Goal: Task Accomplishment & Management: Use online tool/utility

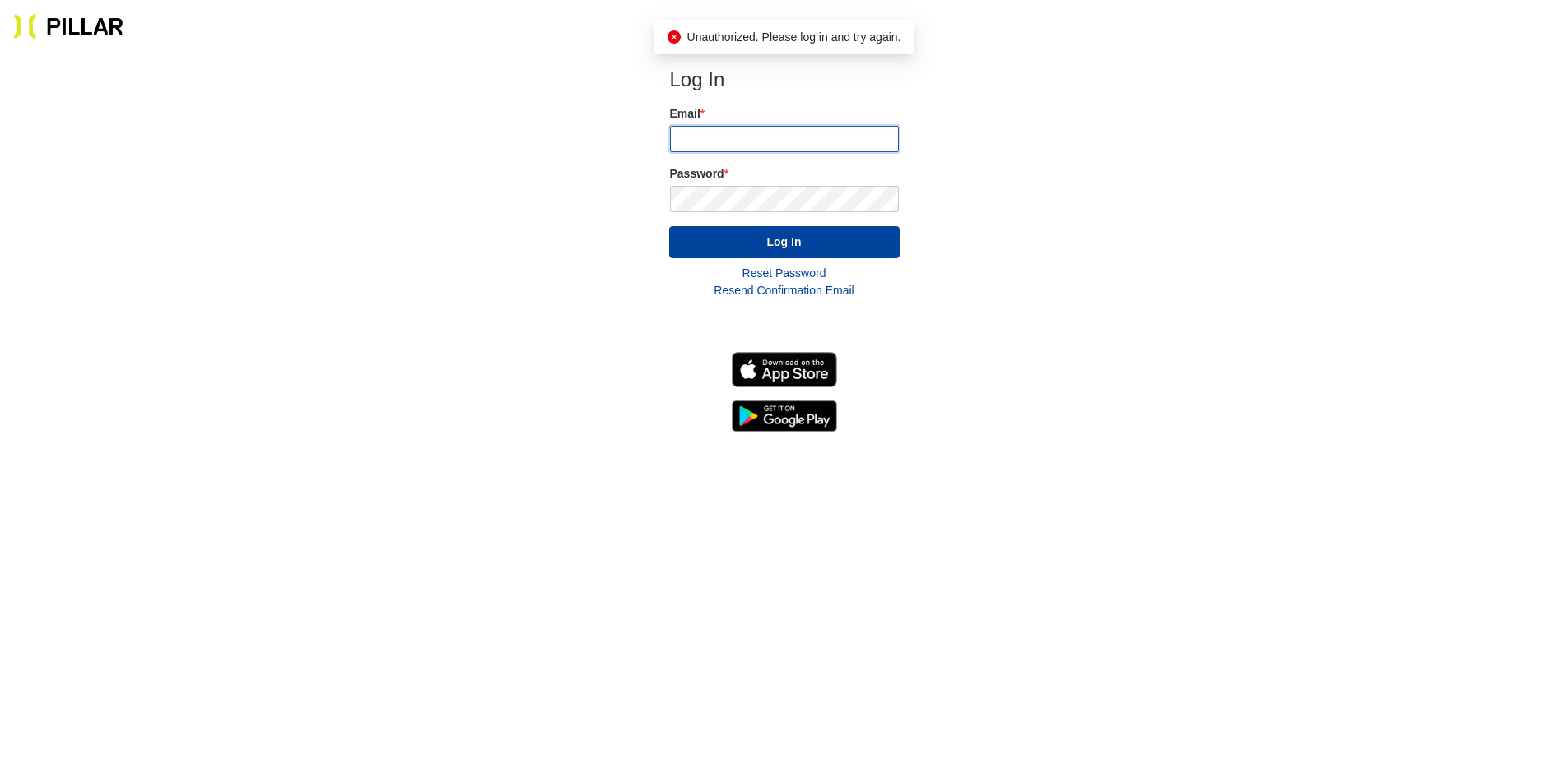
click at [841, 133] on input "email" at bounding box center [784, 139] width 229 height 26
type input "[PERSON_NAME][EMAIL_ADDRESS][PERSON_NAME][PERSON_NAME][DOMAIN_NAME]"
click at [804, 184] on div "Password *" at bounding box center [784, 189] width 229 height 46
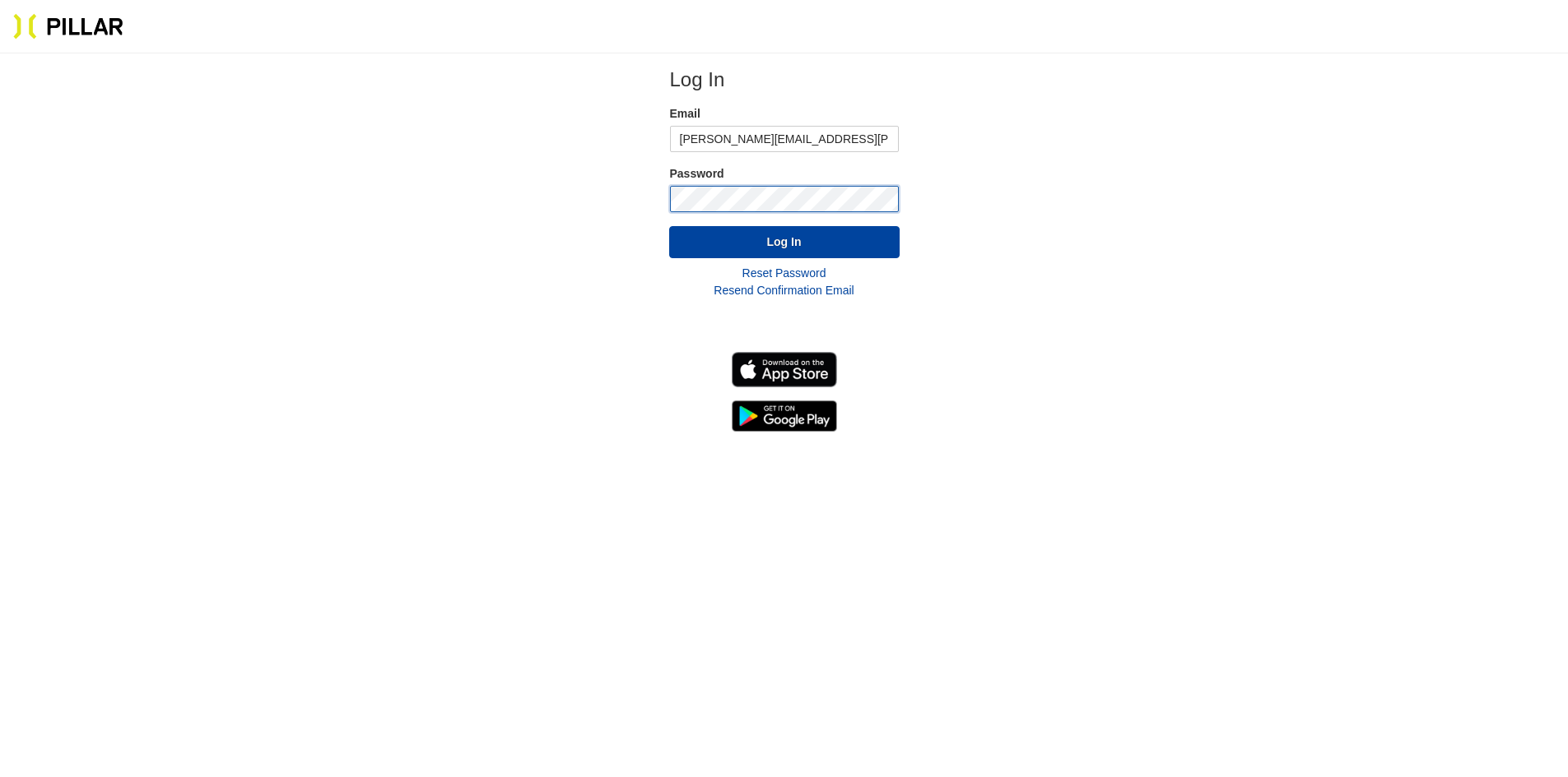
click at [669, 226] on button "Log In" at bounding box center [784, 242] width 231 height 32
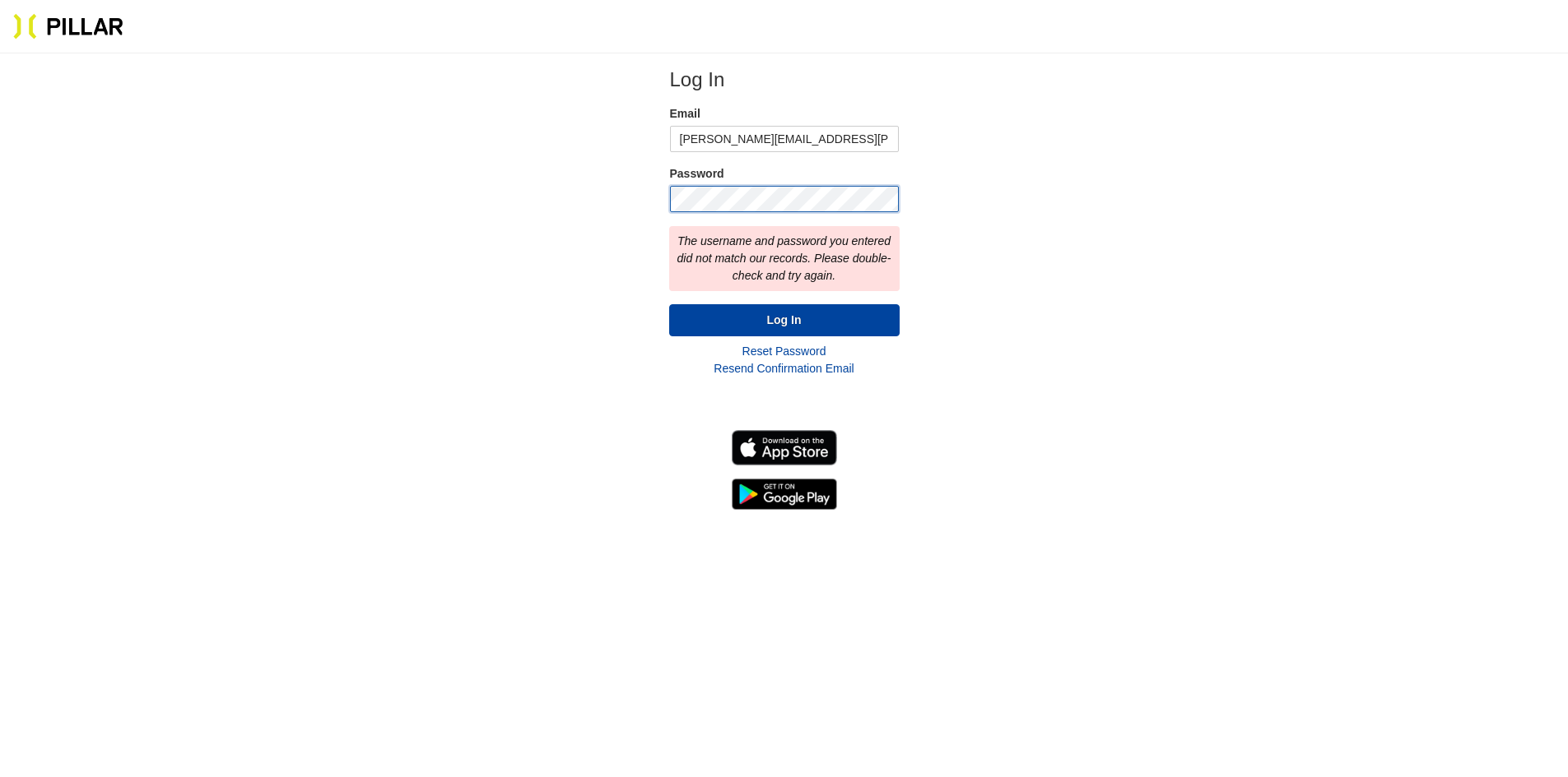
click at [612, 191] on div "Log In Email [PERSON_NAME][EMAIL_ADDRESS][PERSON_NAME][PERSON_NAME][DOMAIN_NAME…" at bounding box center [784, 289] width 1463 height 444
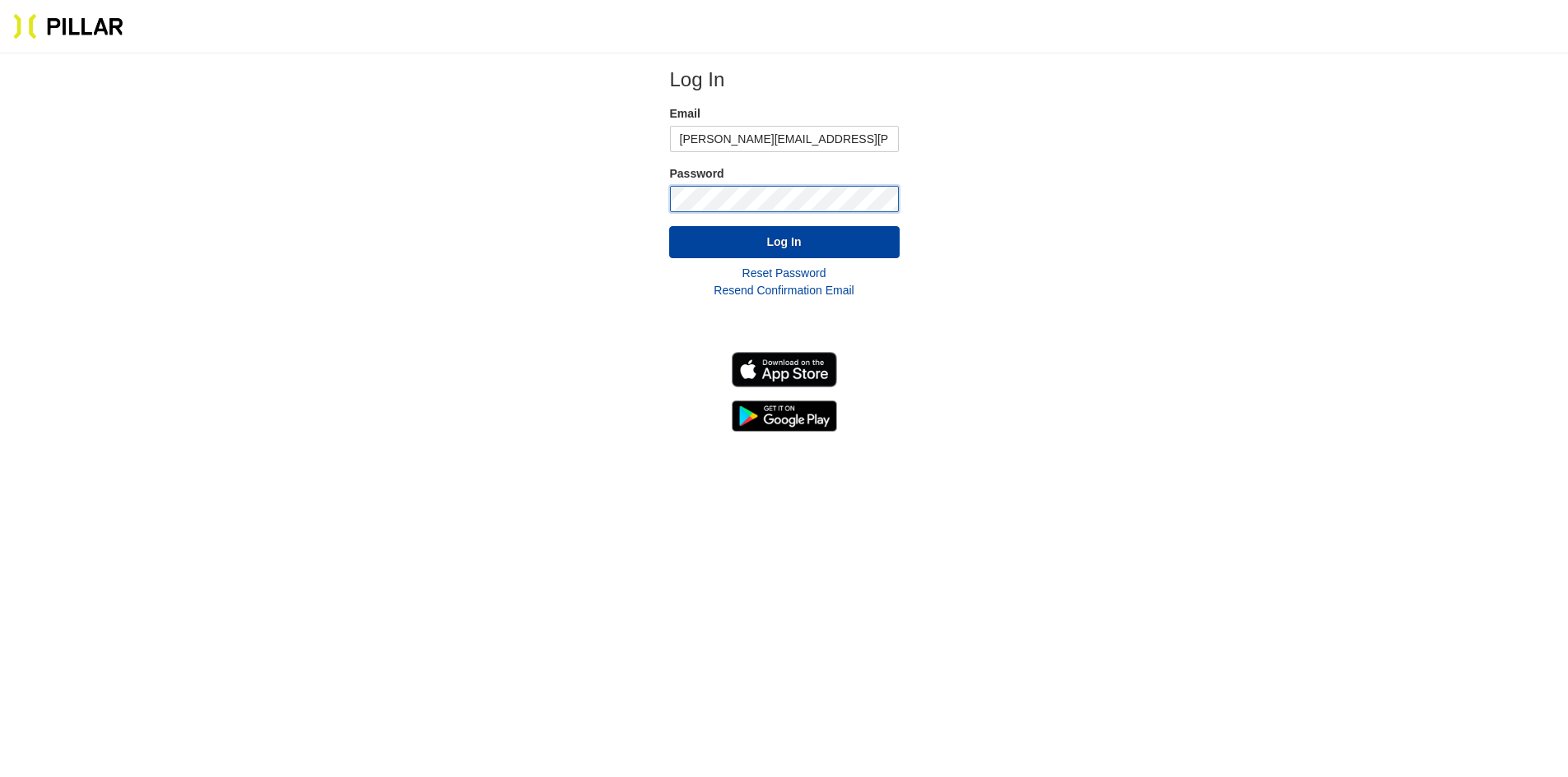
click at [669, 226] on button "Log In" at bounding box center [784, 242] width 231 height 32
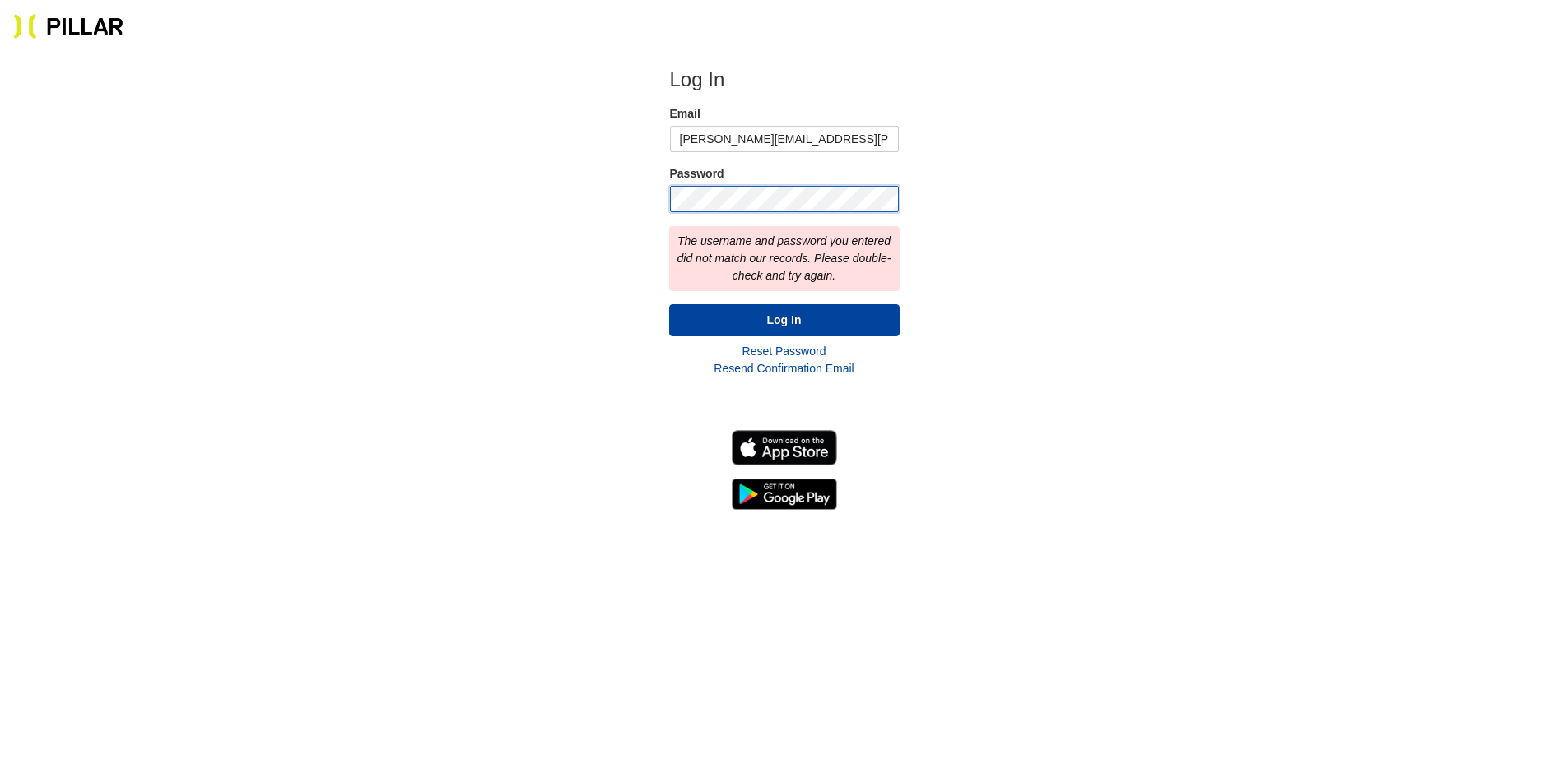
click at [581, 209] on div "Log In Email [PERSON_NAME][EMAIL_ADDRESS][PERSON_NAME][PERSON_NAME][DOMAIN_NAME…" at bounding box center [784, 289] width 1463 height 444
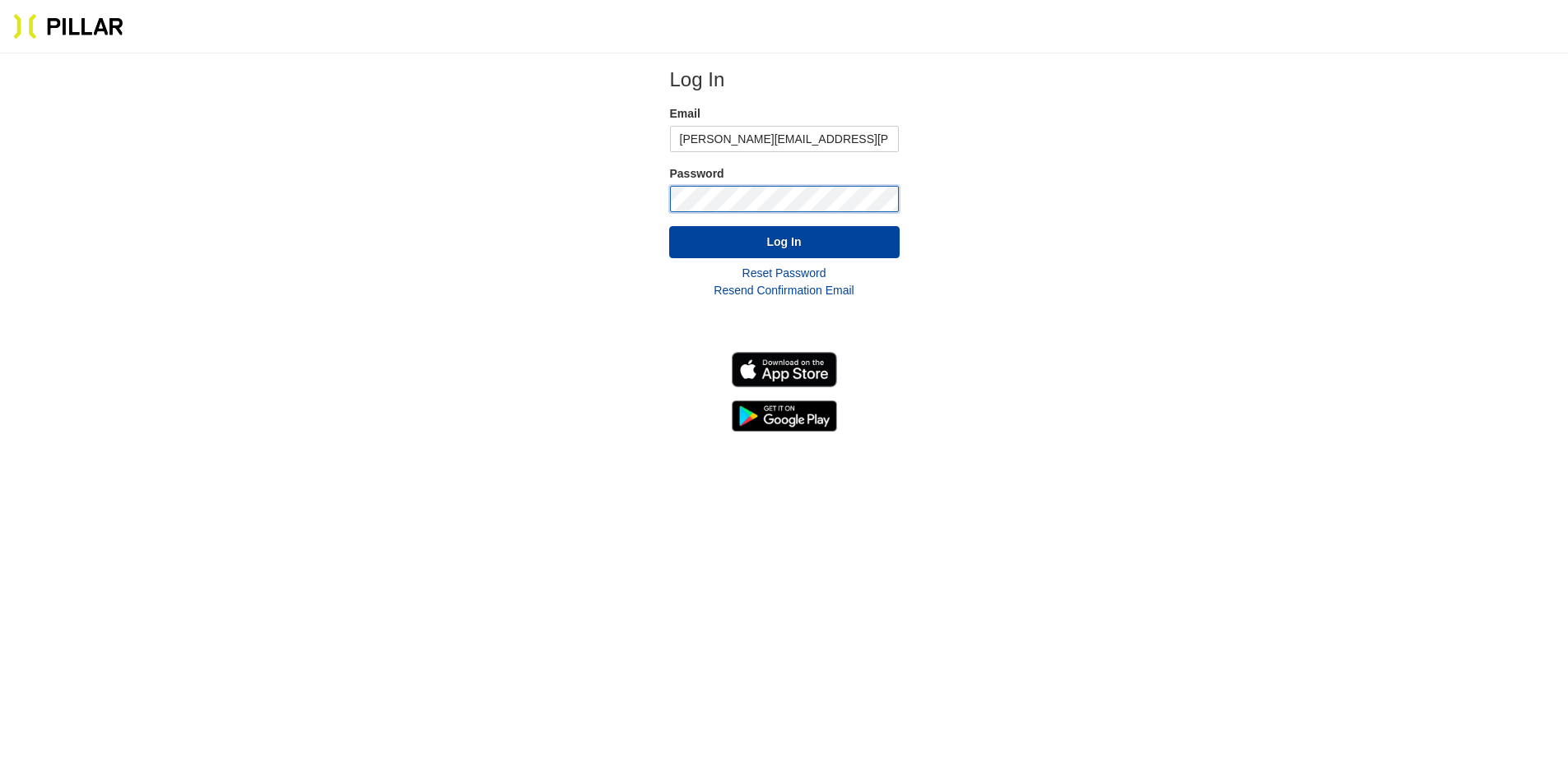
click at [669, 226] on button "Log In" at bounding box center [784, 242] width 231 height 32
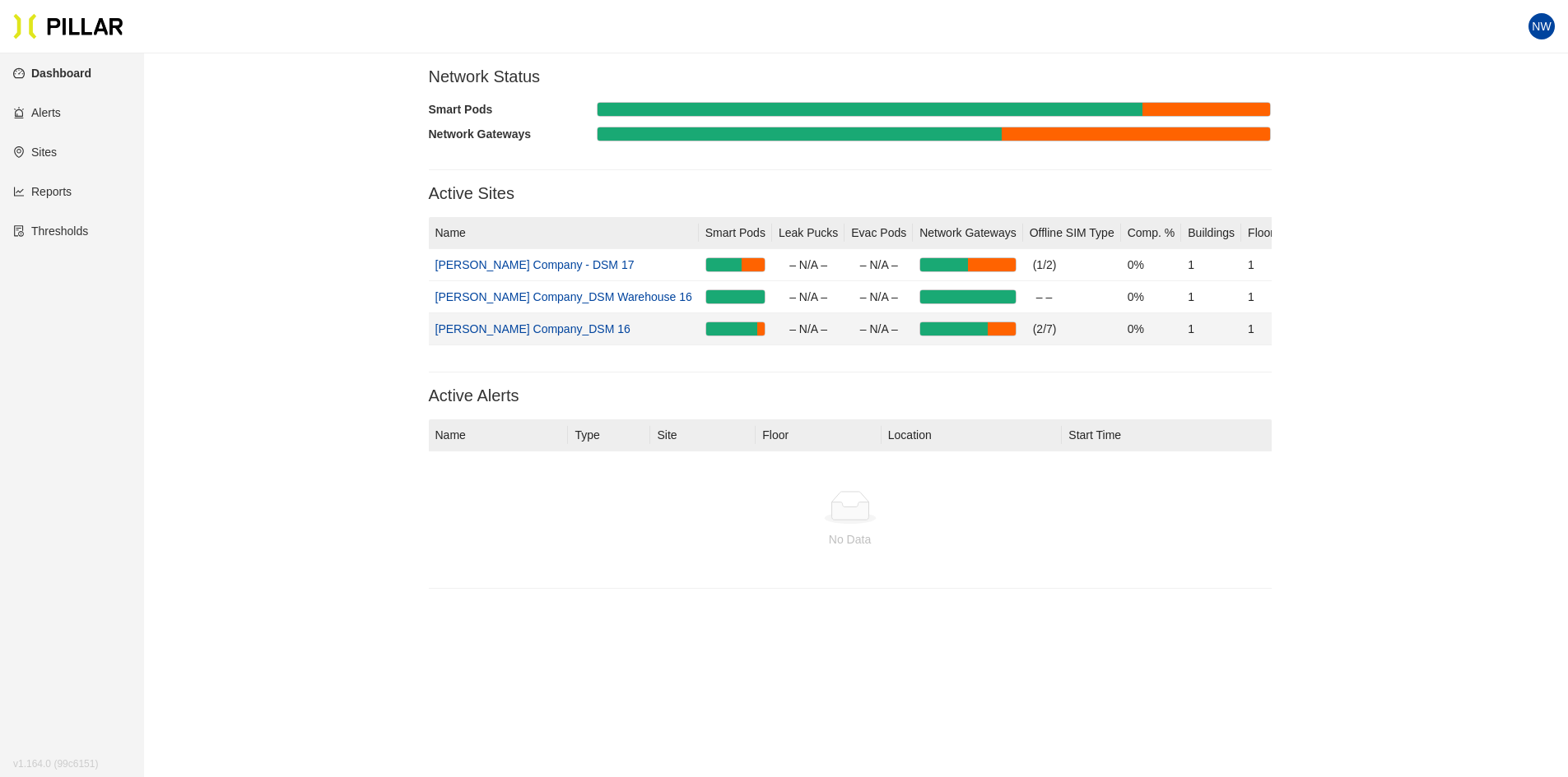
click at [508, 326] on link "[PERSON_NAME] Company_DSM 16" at bounding box center [533, 329] width 195 height 13
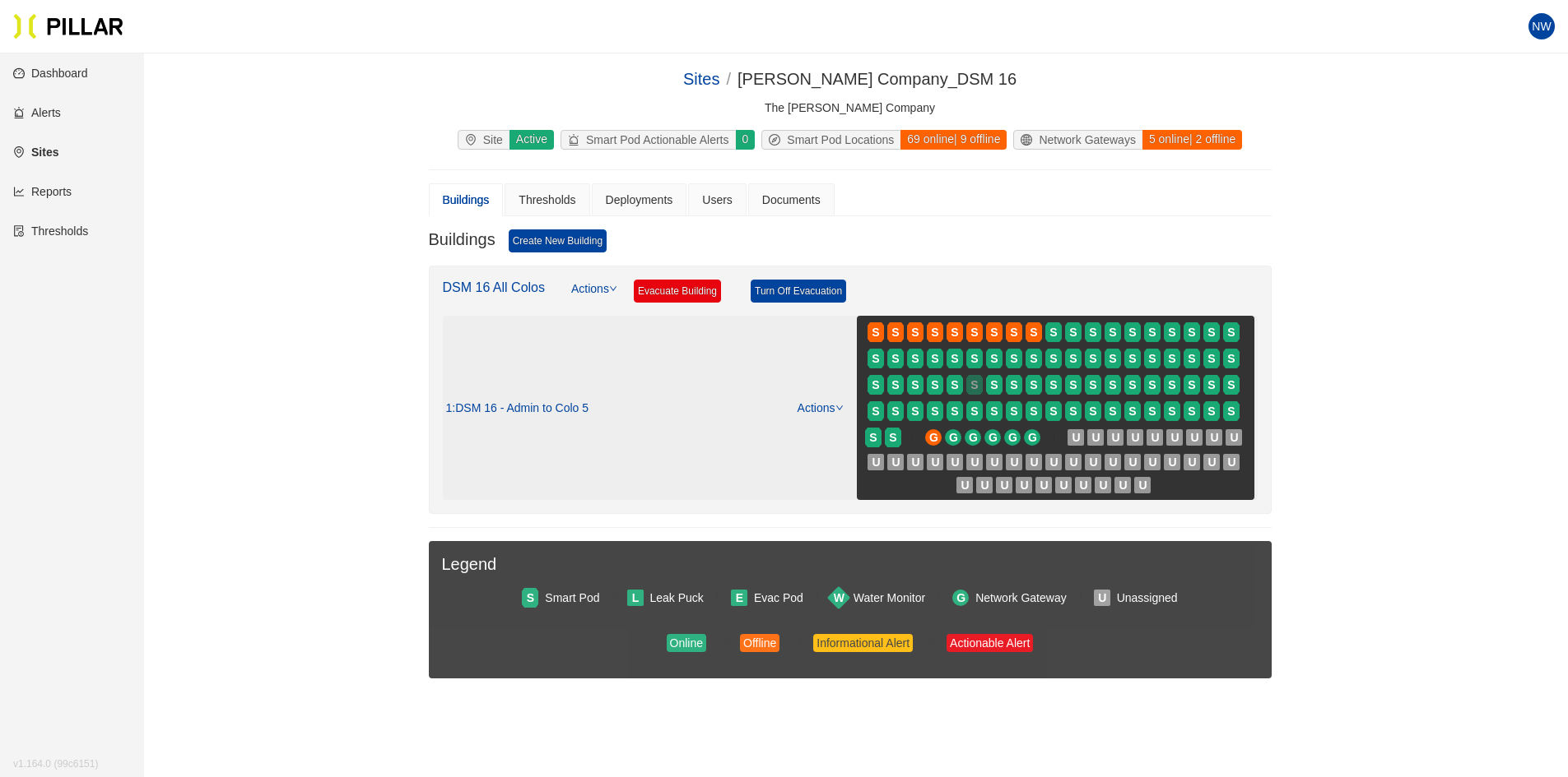
click at [971, 377] on span "S" at bounding box center [974, 385] width 7 height 18
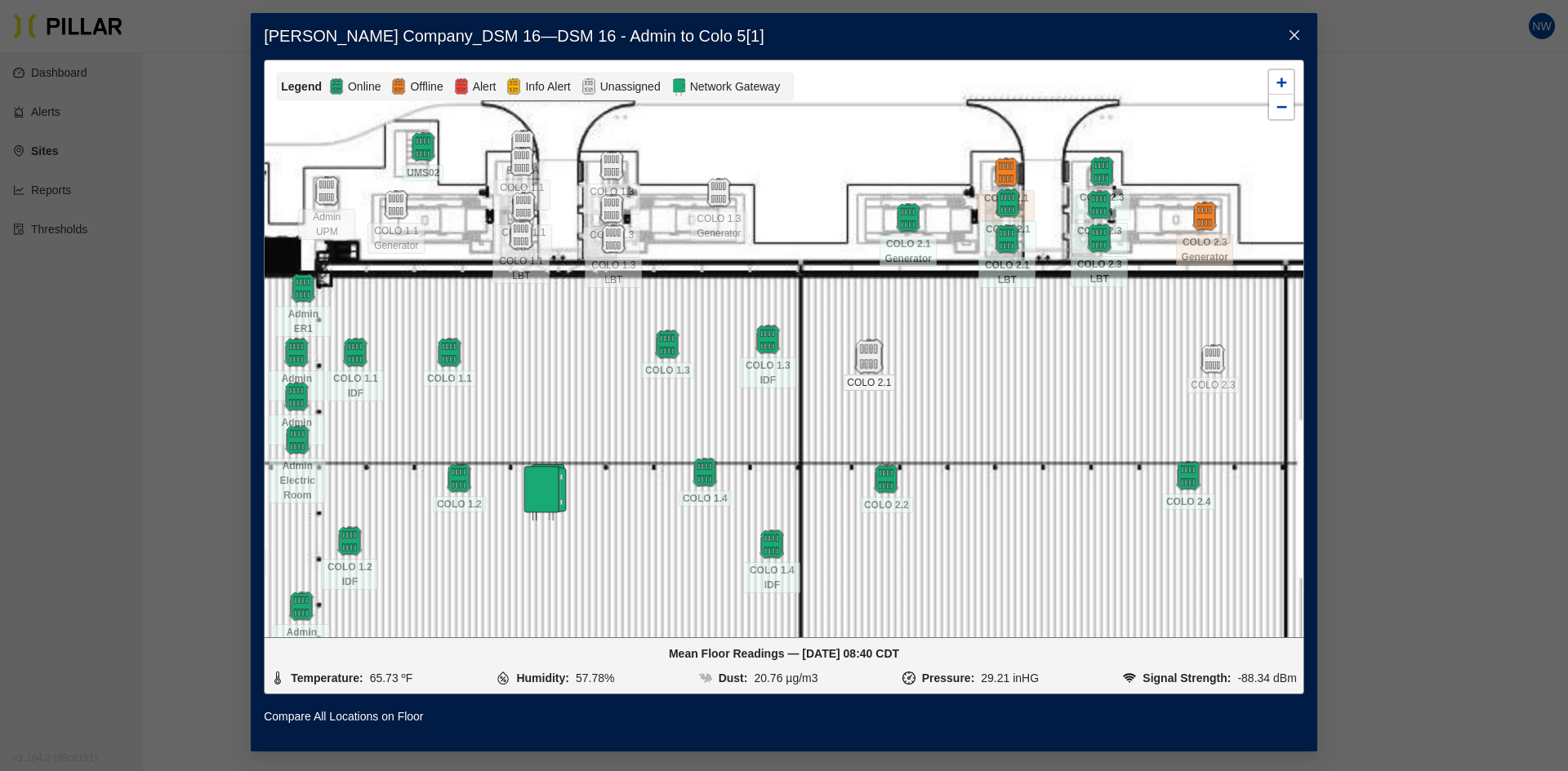
drag, startPoint x: 677, startPoint y: 310, endPoint x: 876, endPoint y: 370, distance: 207.8
click at [876, 370] on img at bounding box center [869, 356] width 35 height 35
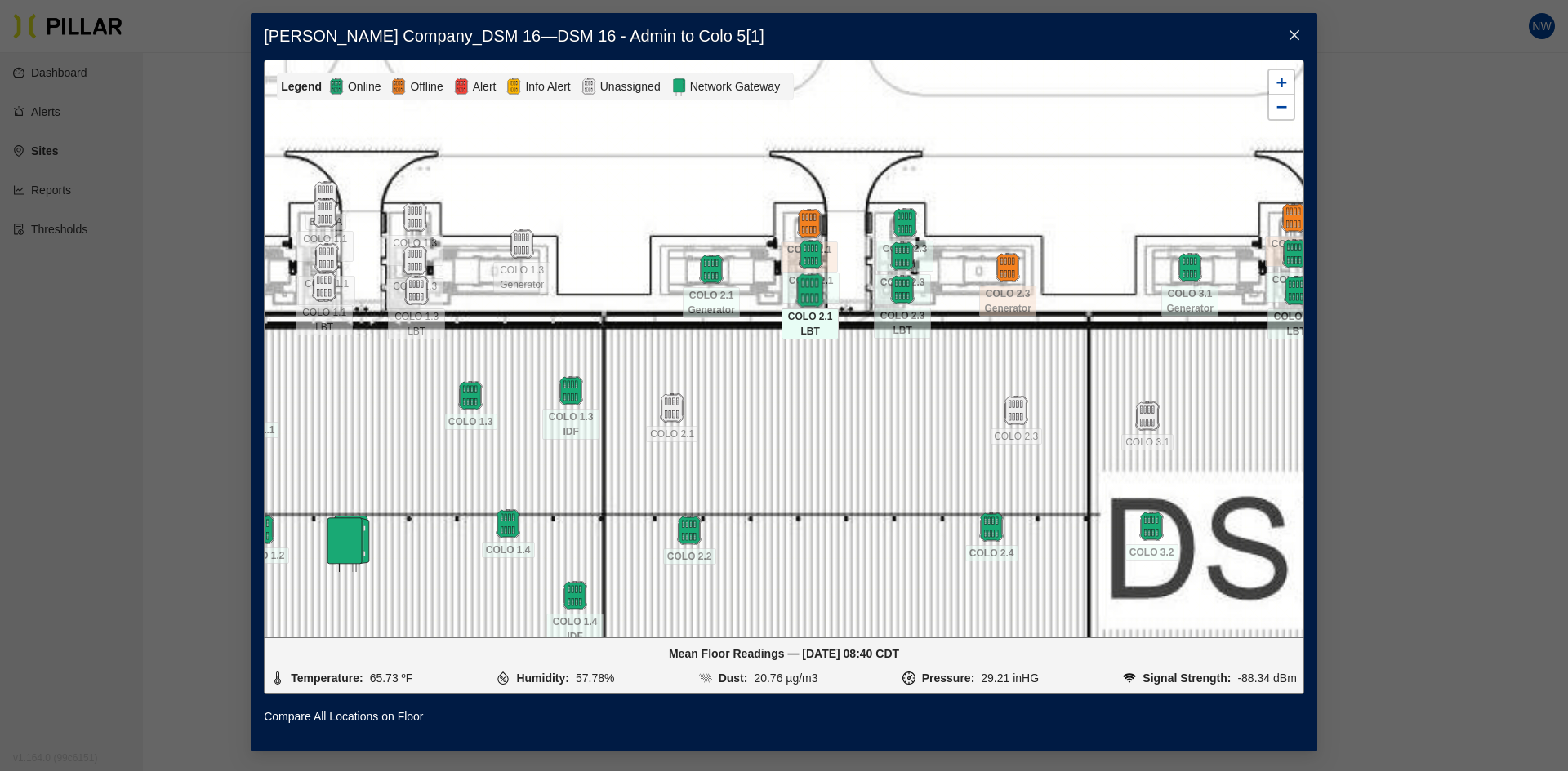
click at [802, 293] on img at bounding box center [811, 290] width 35 height 35
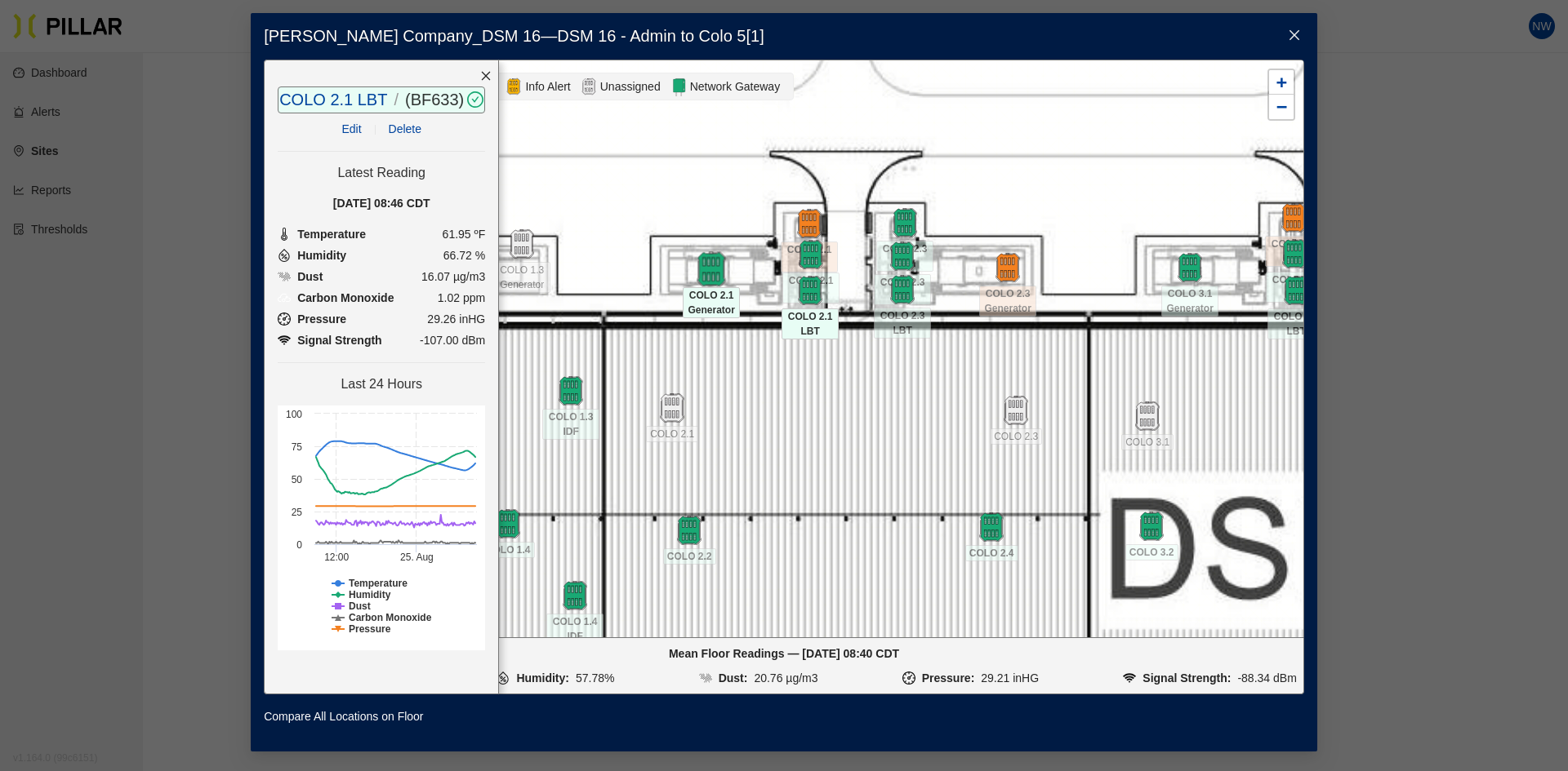
click at [703, 281] on img at bounding box center [711, 269] width 35 height 35
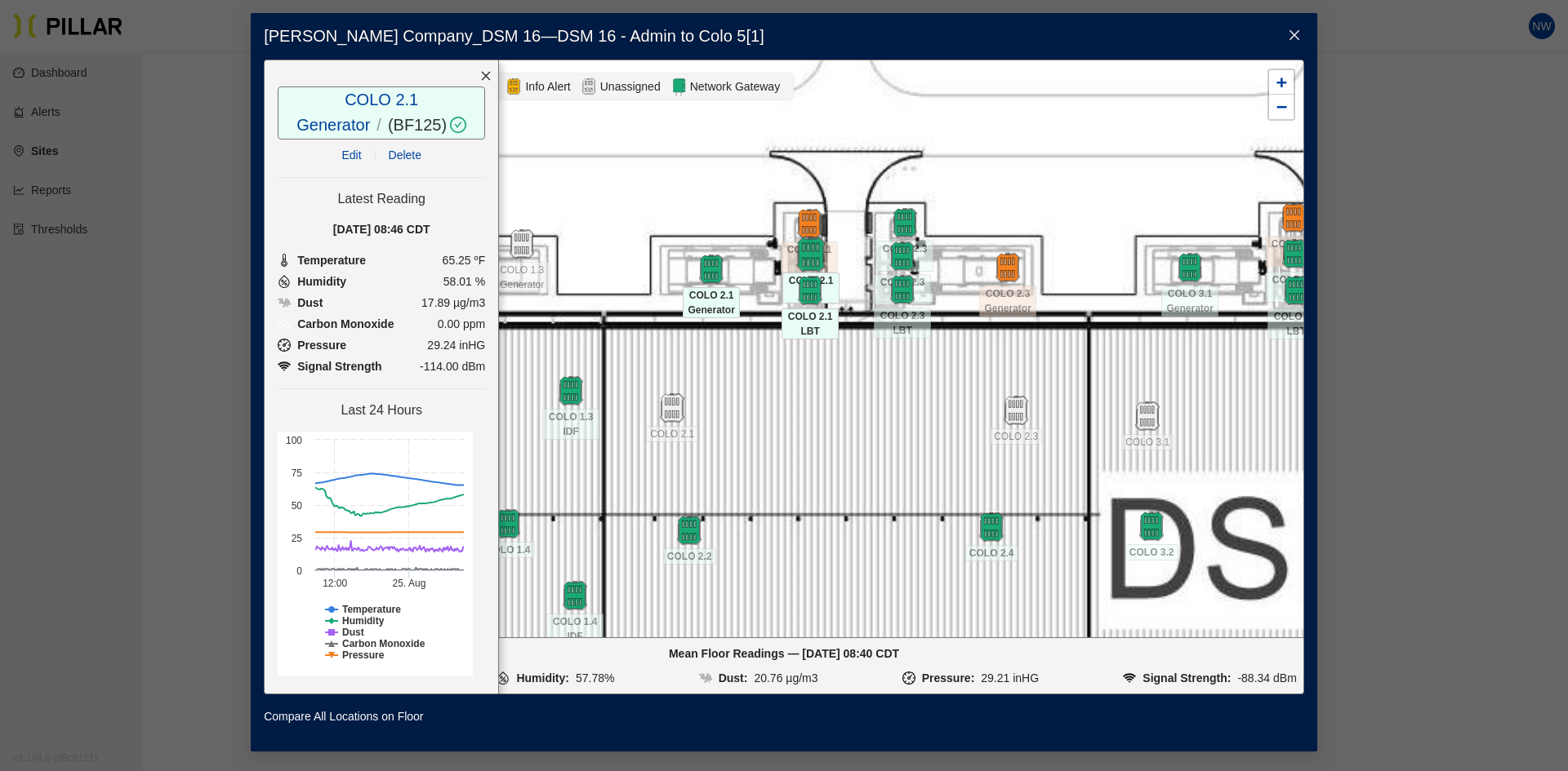
click at [811, 256] on img at bounding box center [811, 254] width 35 height 35
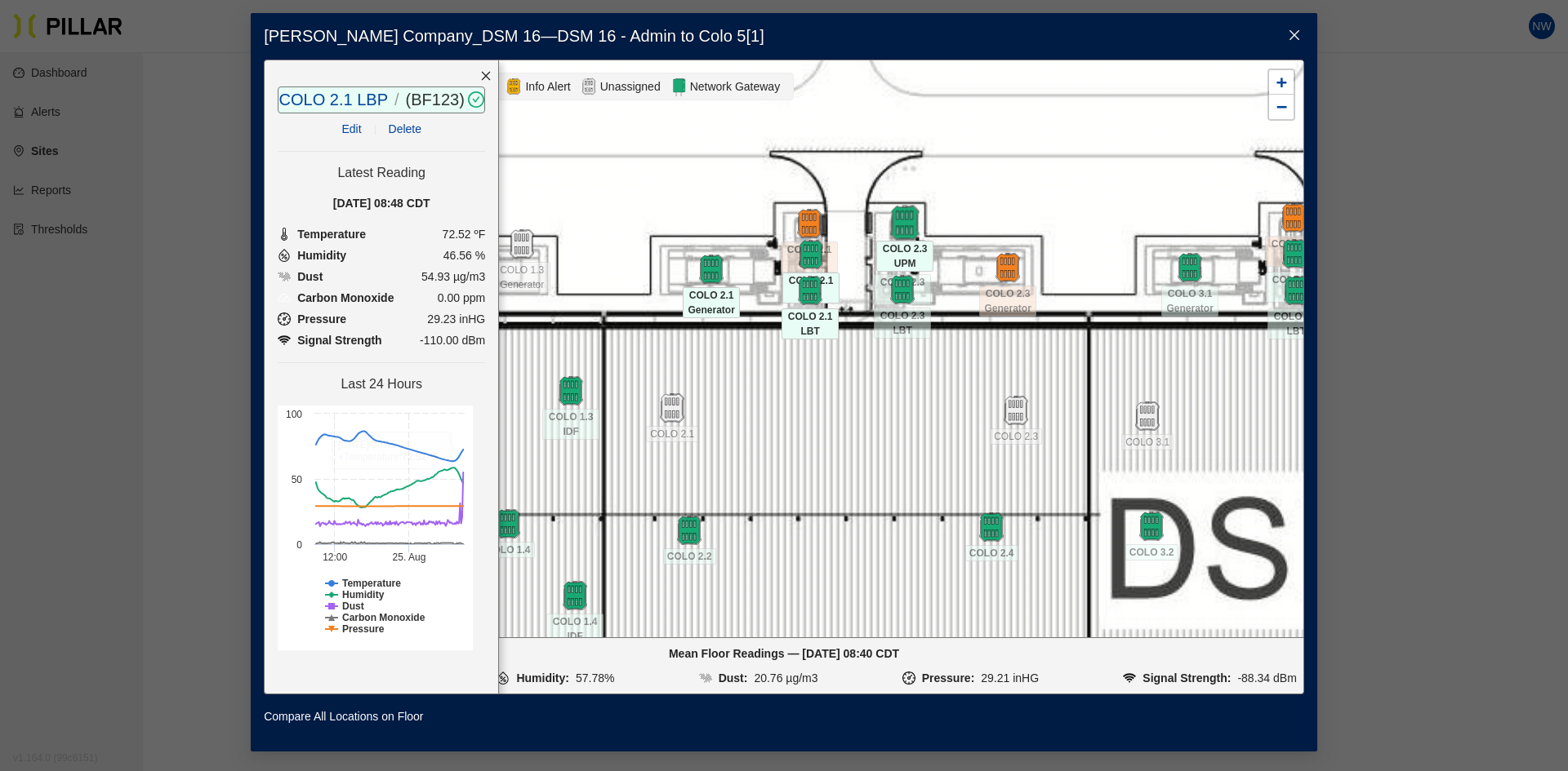
click at [918, 224] on img at bounding box center [905, 222] width 35 height 35
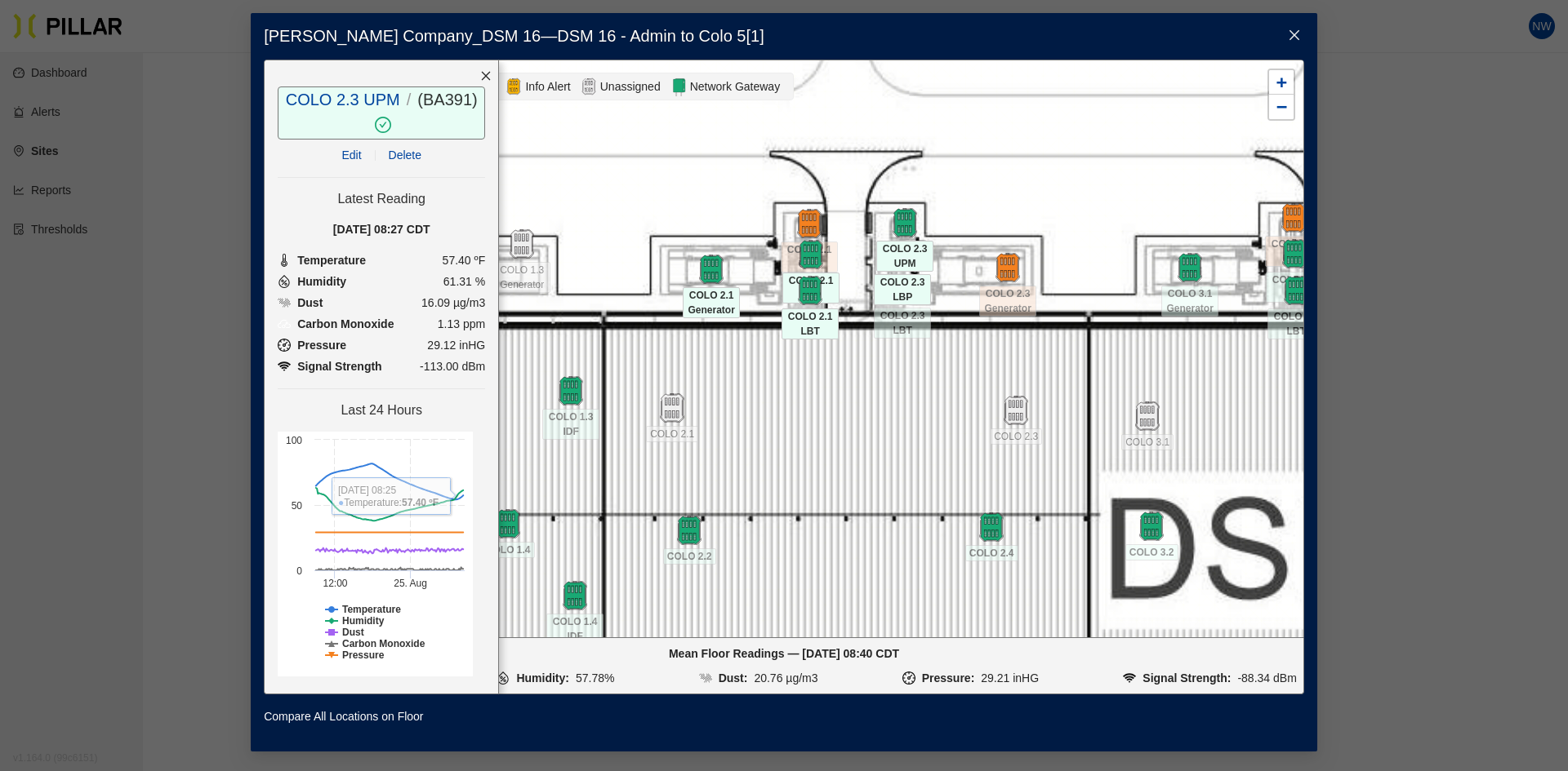
click at [921, 265] on div at bounding box center [903, 257] width 57 height 30
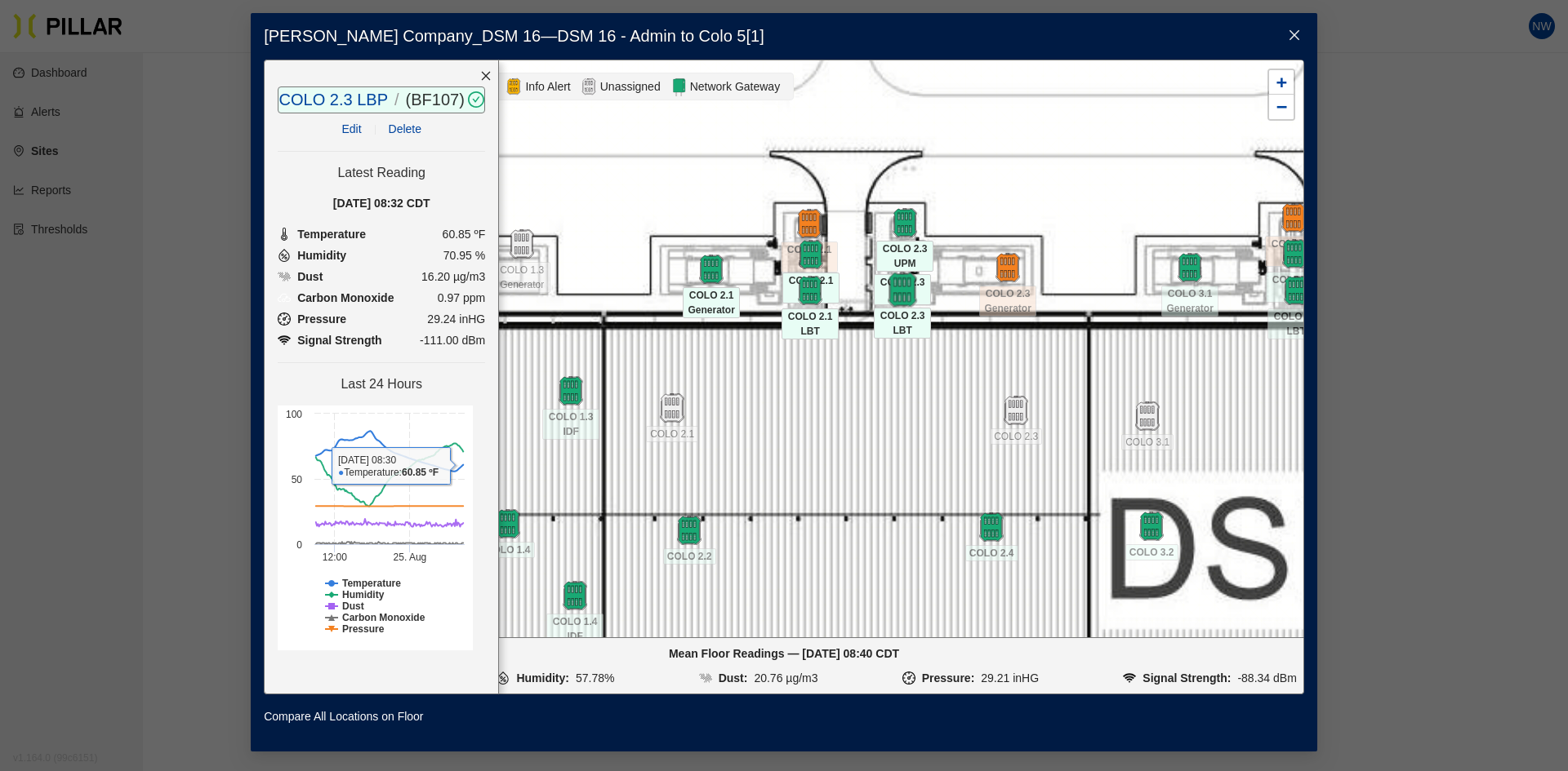
click at [913, 290] on img at bounding box center [903, 289] width 35 height 35
